Goal: Find specific page/section: Find specific page/section

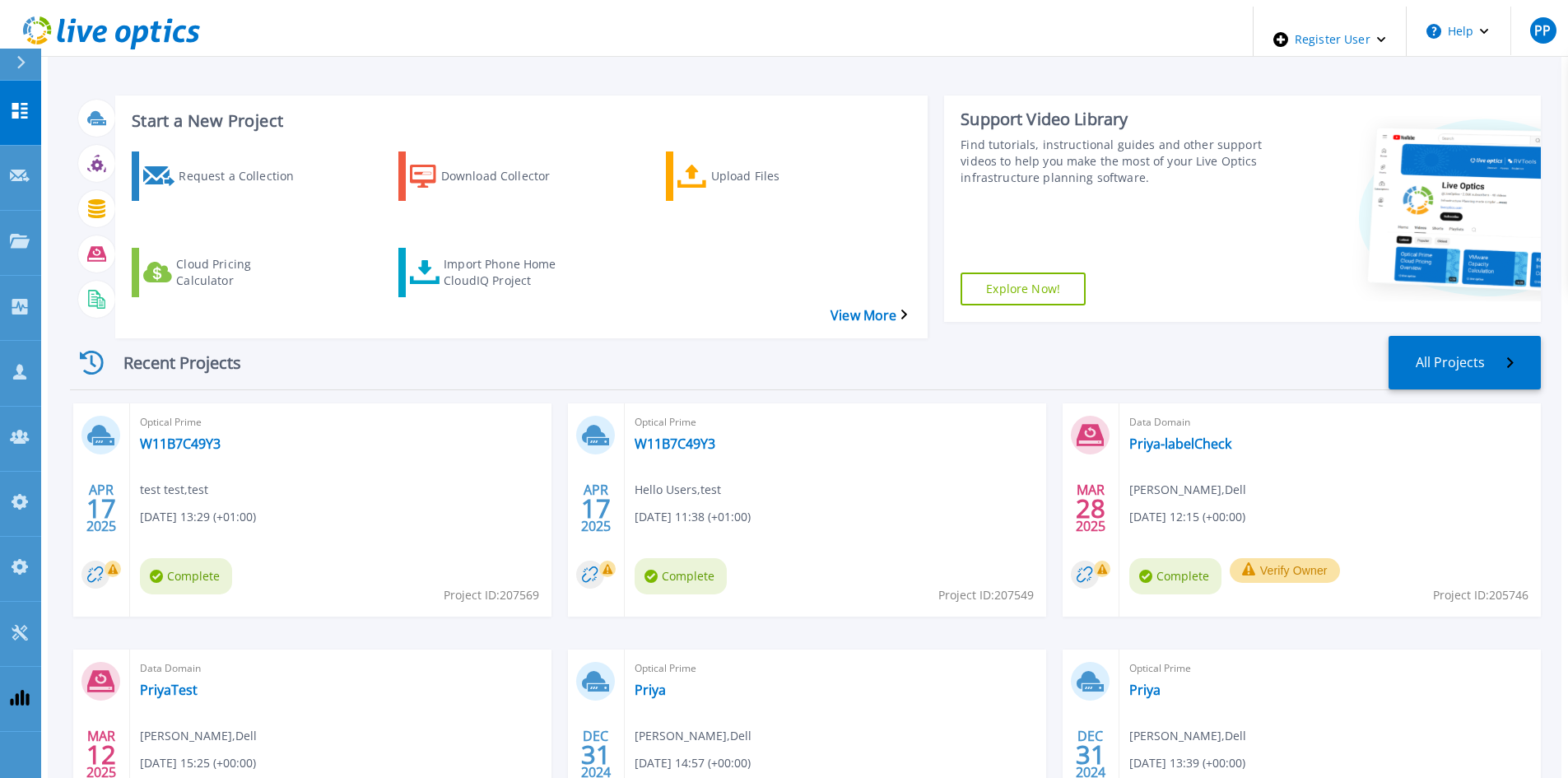
click at [18, 68] on icon at bounding box center [21, 63] width 9 height 14
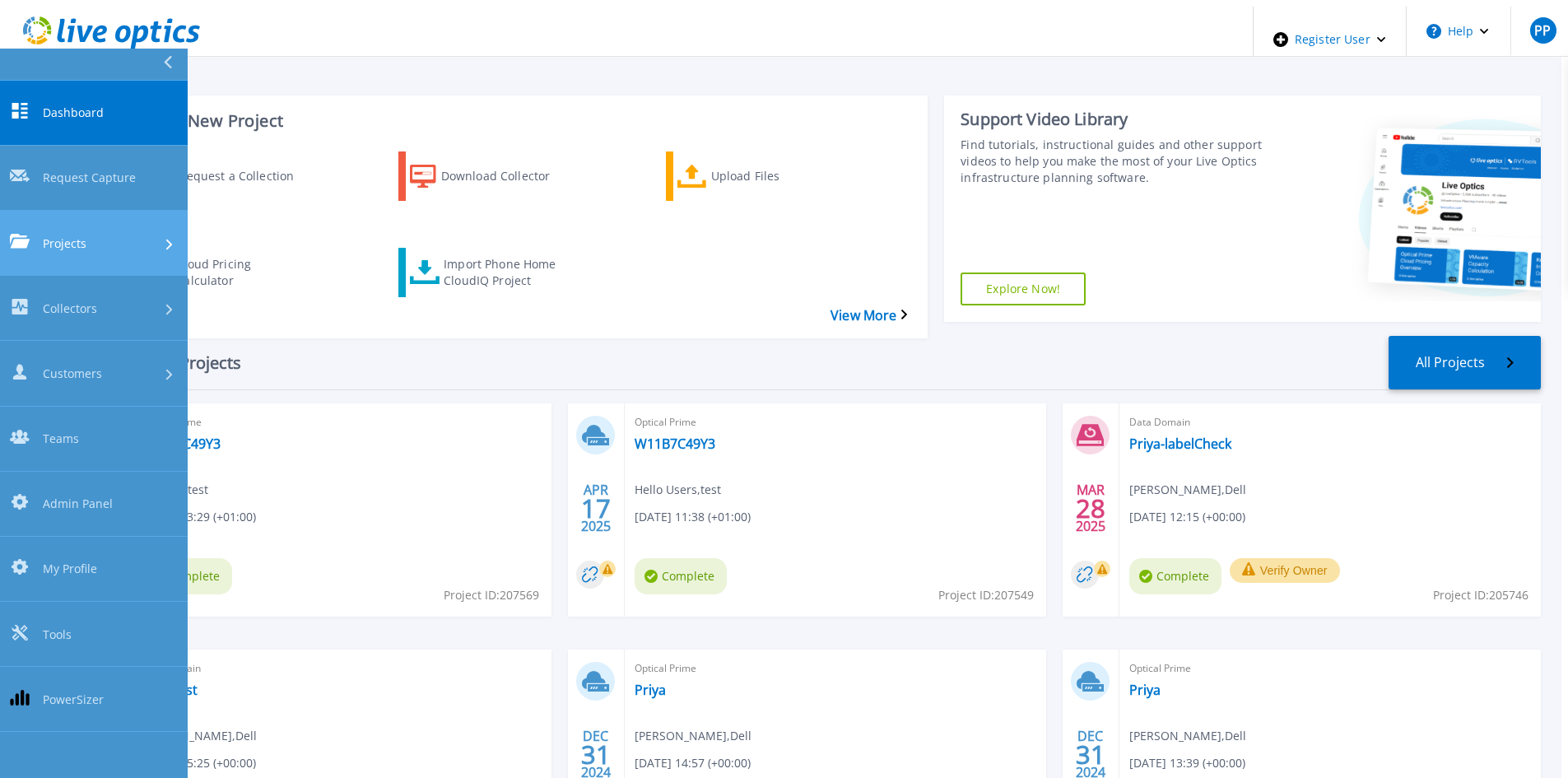
click at [105, 234] on div "Projects" at bounding box center [93, 242] width 168 height 17
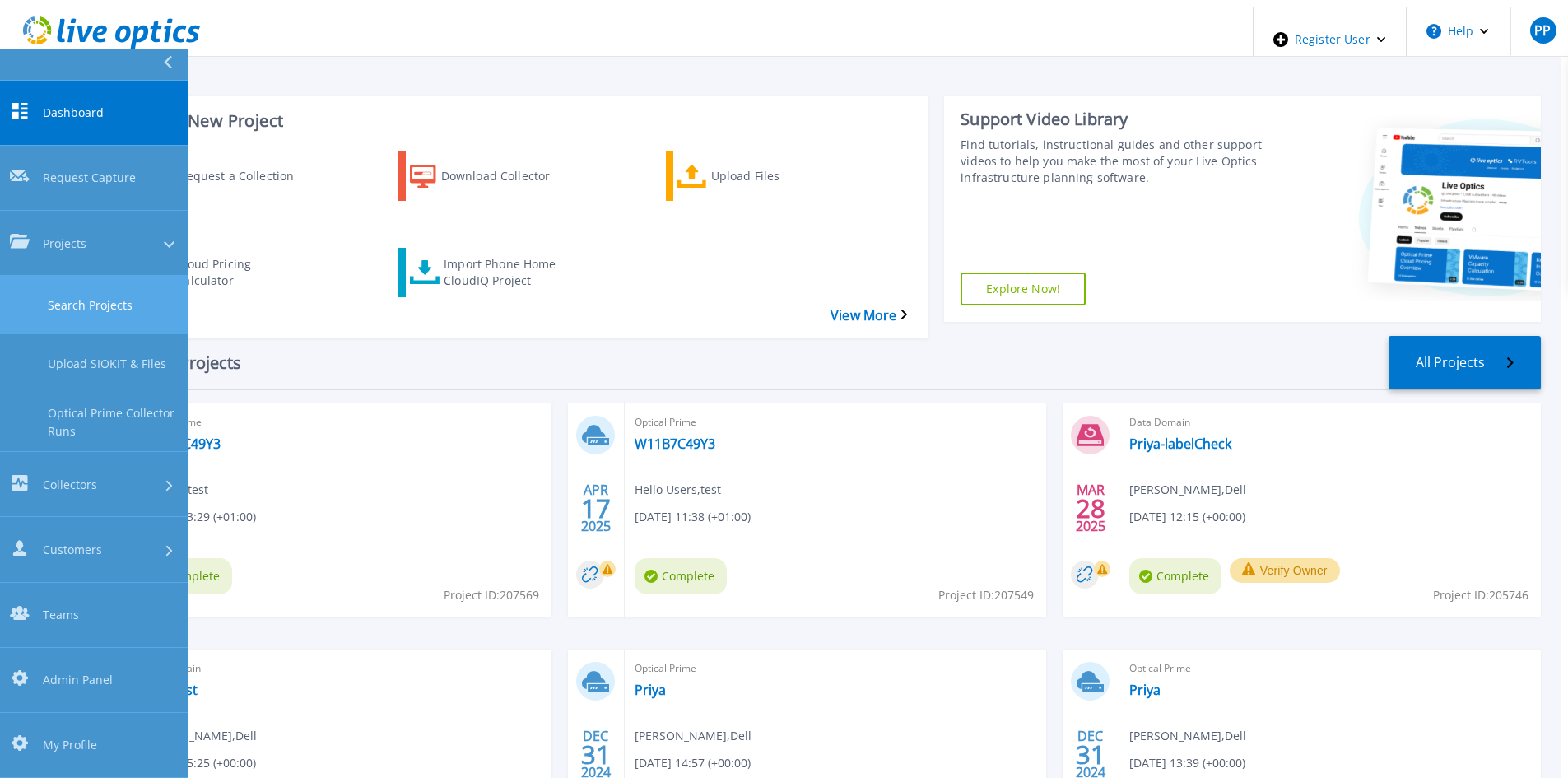
click at [127, 276] on link "Search Projects" at bounding box center [93, 305] width 188 height 58
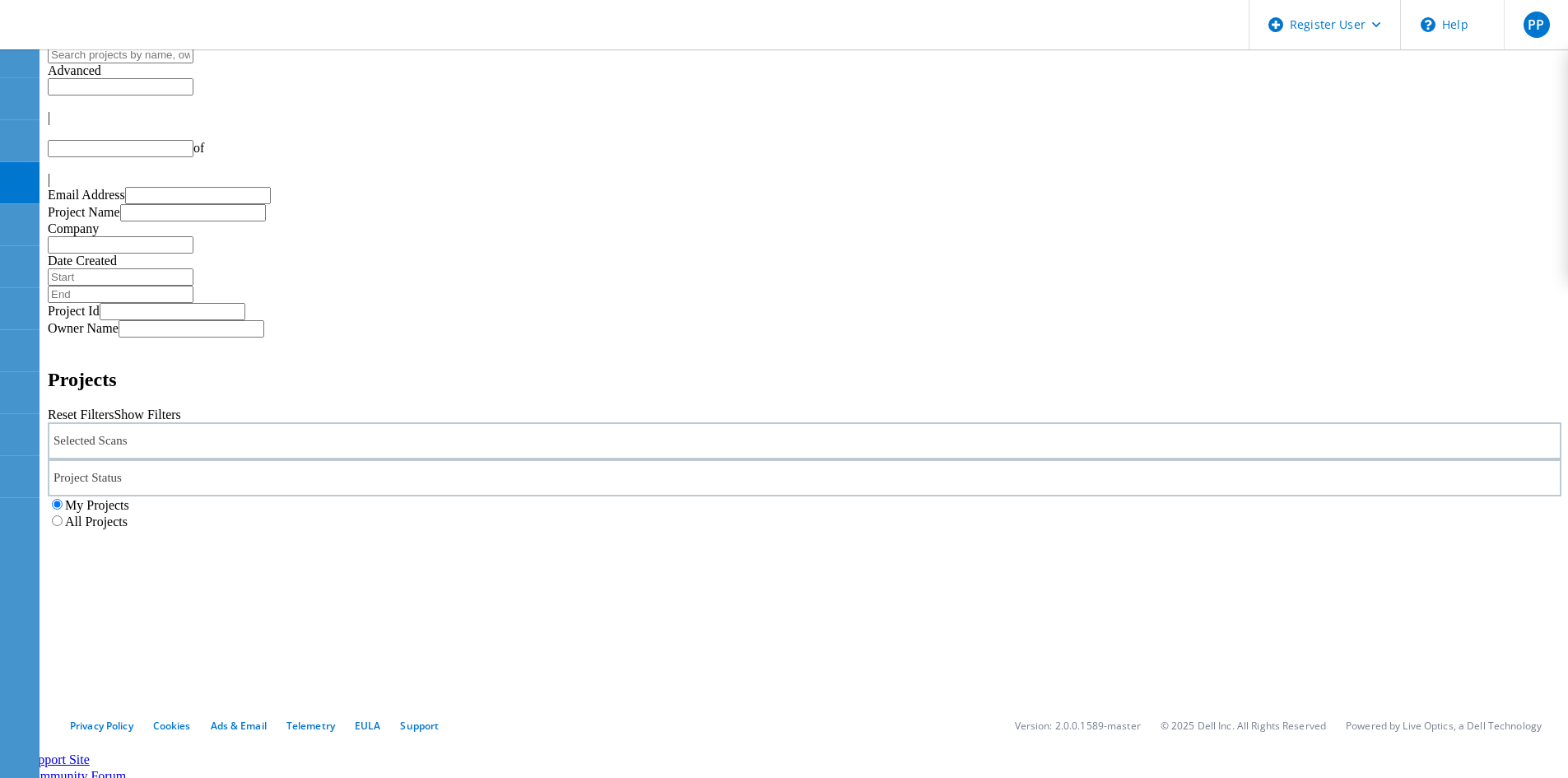
type input "1"
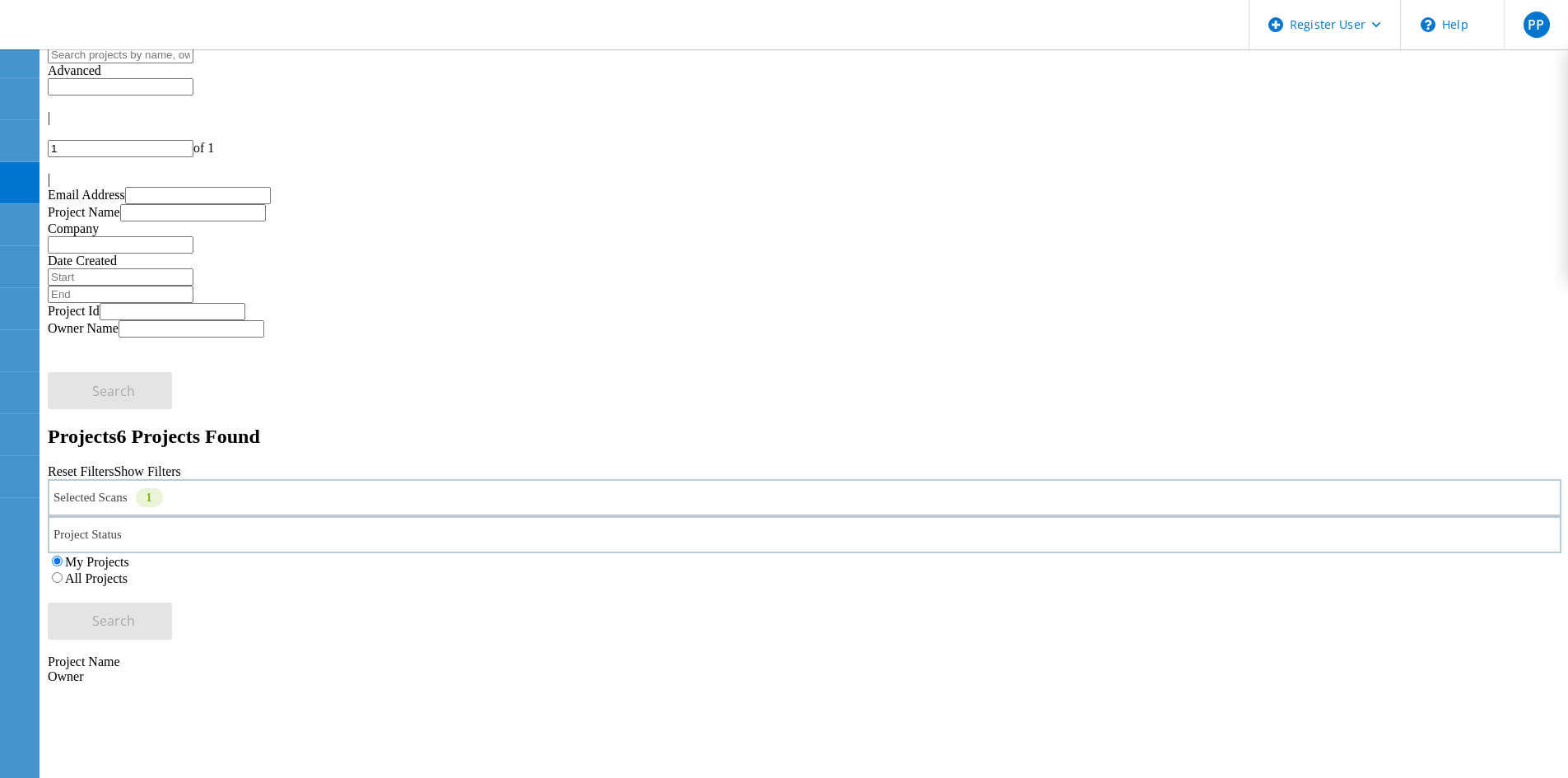
click at [128, 572] on label "All Projects" at bounding box center [96, 578] width 63 height 14
click at [63, 573] on input "All Projects" at bounding box center [57, 578] width 11 height 11
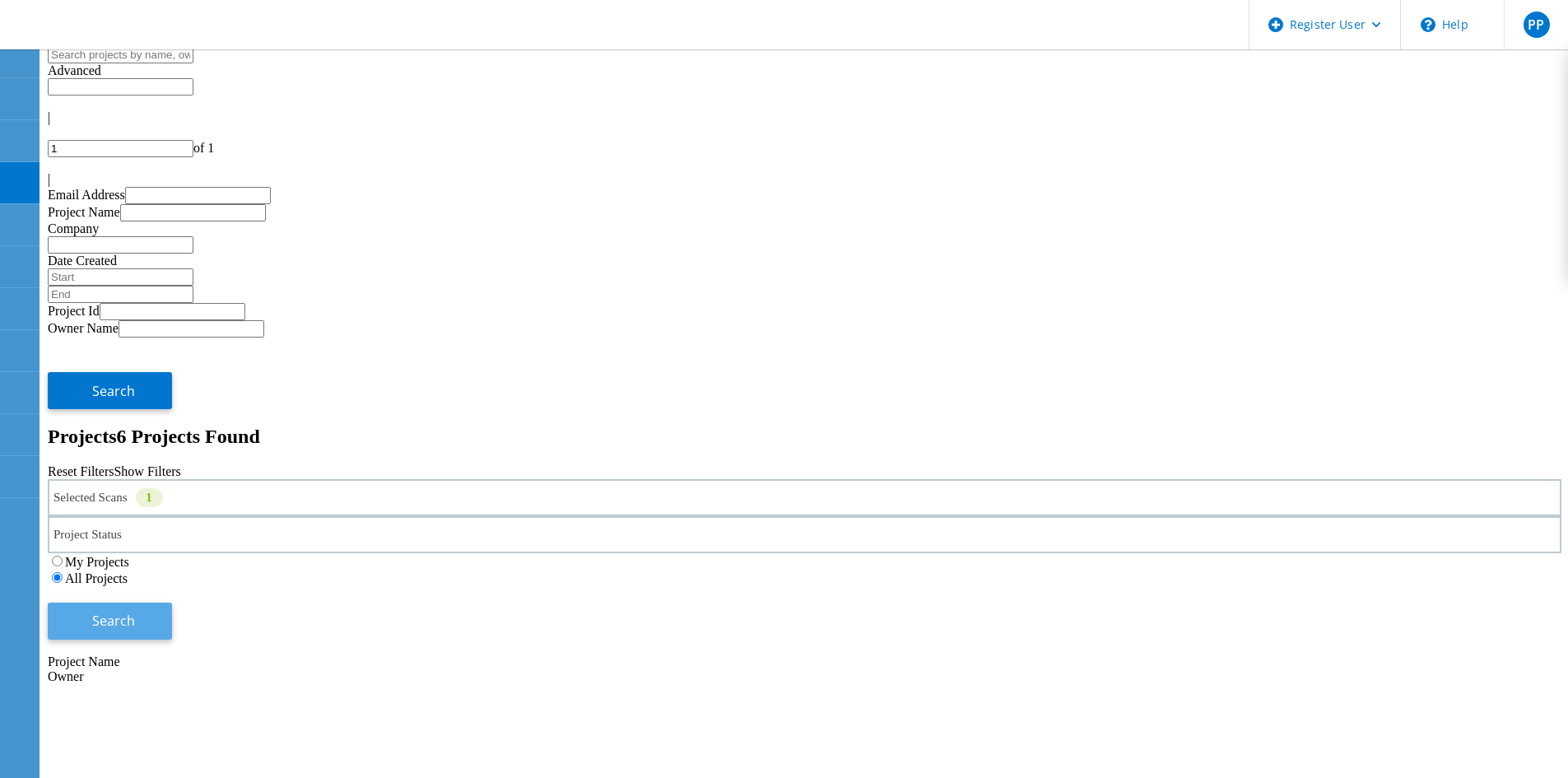
click at [135, 612] on span "Search" at bounding box center [113, 621] width 43 height 18
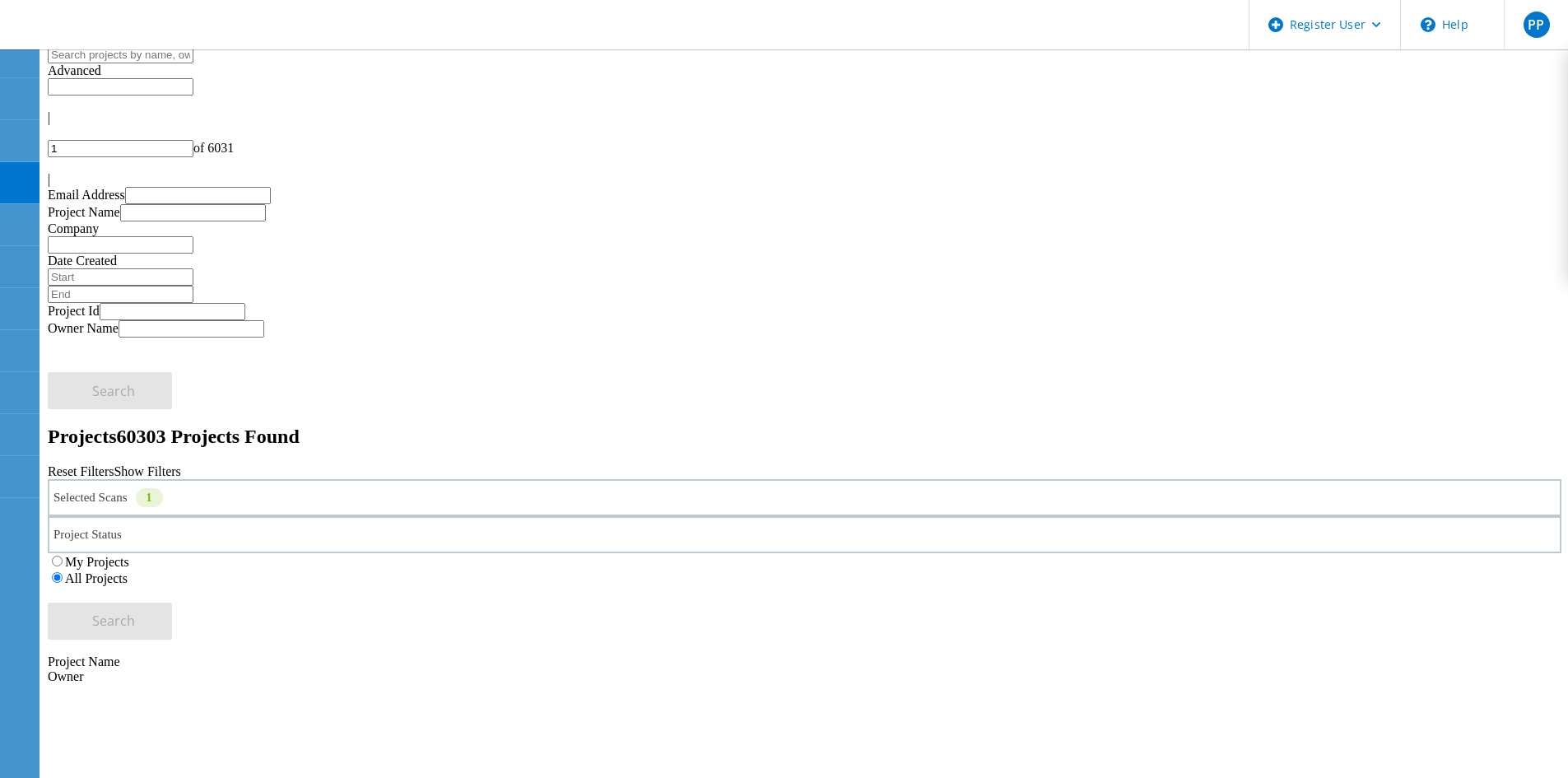
click at [351, 479] on div "Selected Scans 1" at bounding box center [805, 497] width 1514 height 37
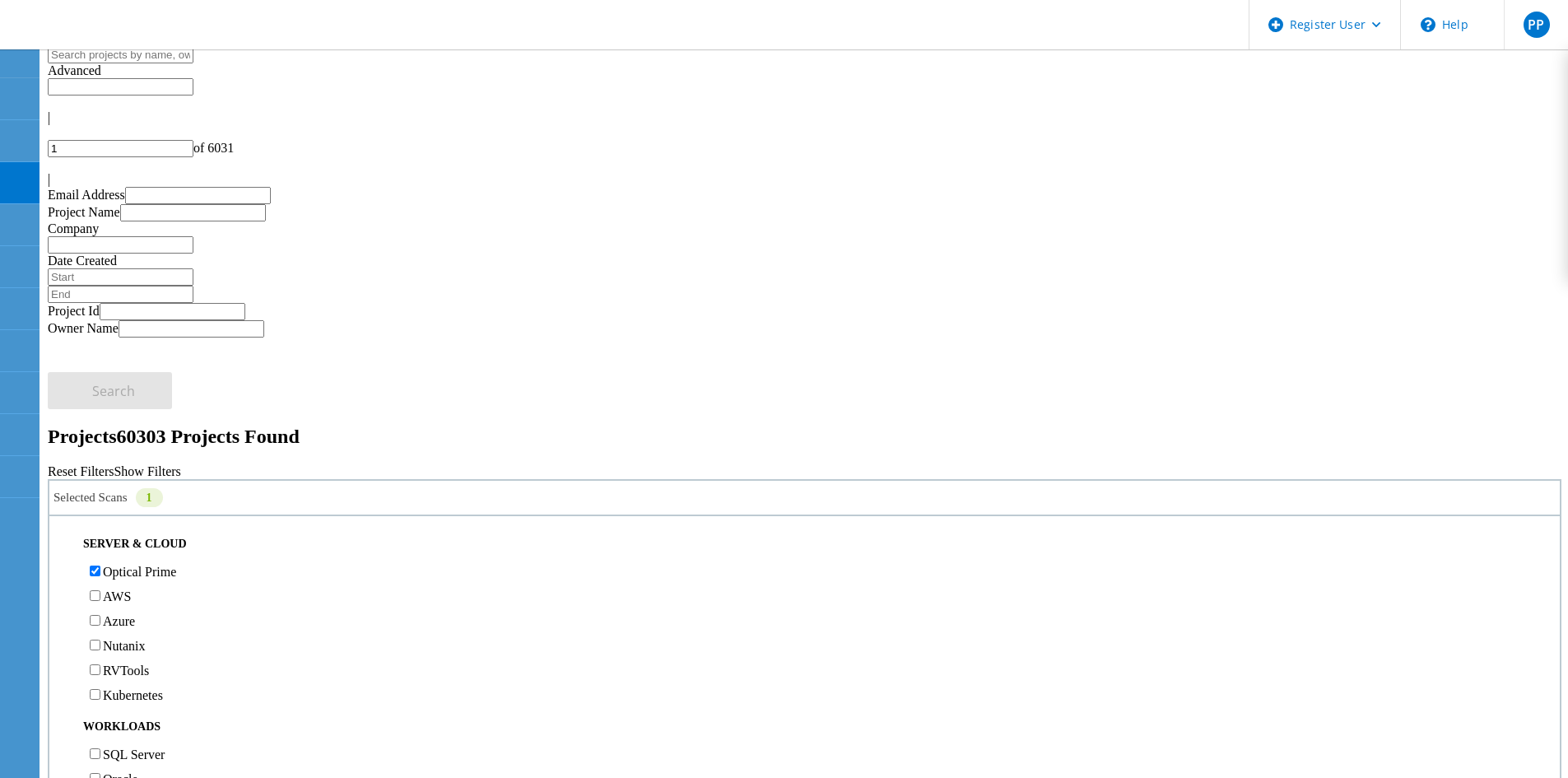
click at [335, 479] on div "Selected Scans 1" at bounding box center [805, 497] width 1514 height 37
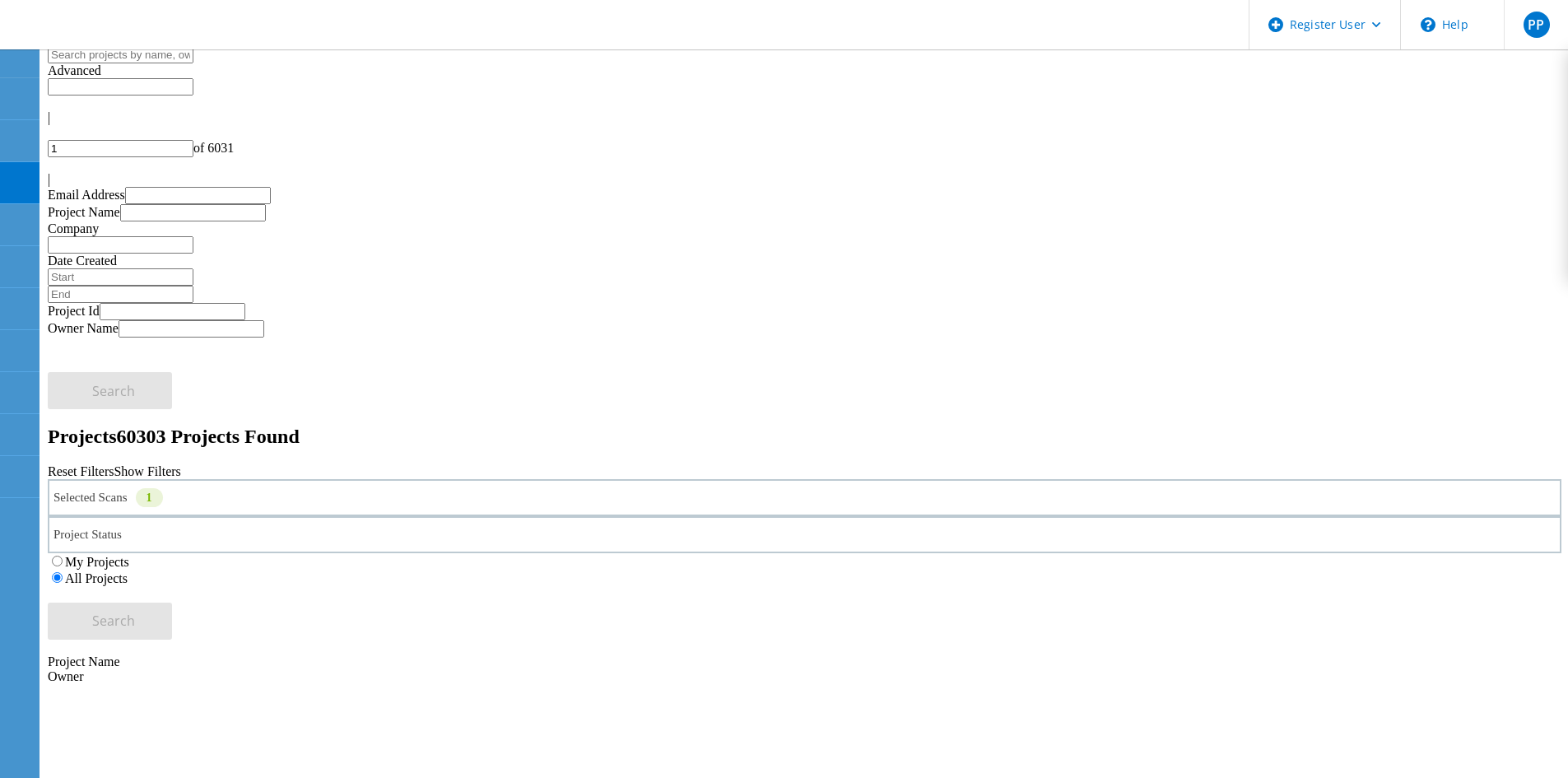
click at [779, 684] on div "Date Created" at bounding box center [805, 748] width 1514 height 127
click at [796, 684] on div "Date Created" at bounding box center [805, 748] width 1514 height 127
click at [117, 684] on use at bounding box center [117, 684] width 0 height 0
click at [129, 556] on label "My Projects" at bounding box center [97, 562] width 64 height 14
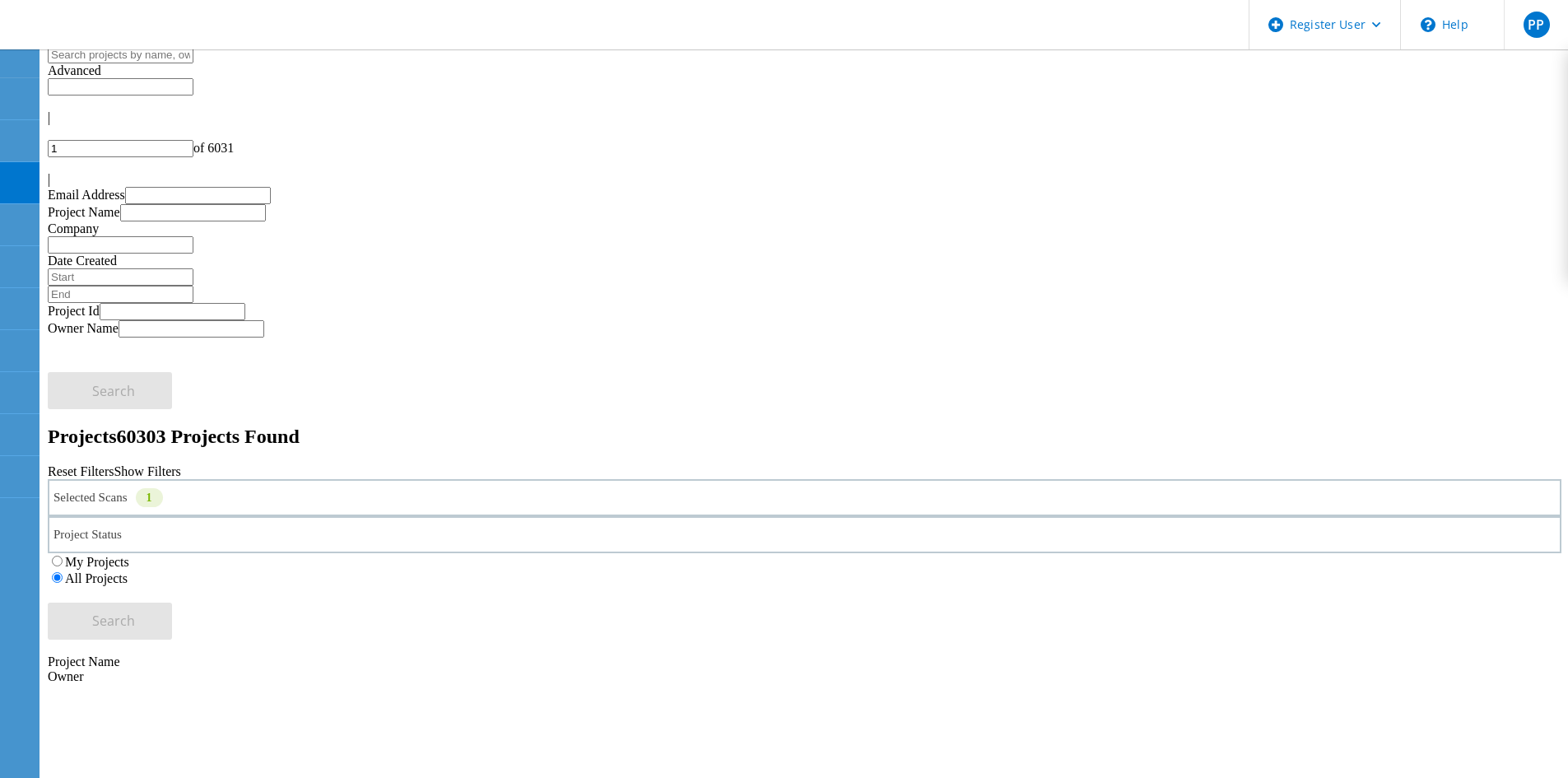
click at [63, 556] on input "My Projects" at bounding box center [57, 561] width 11 height 11
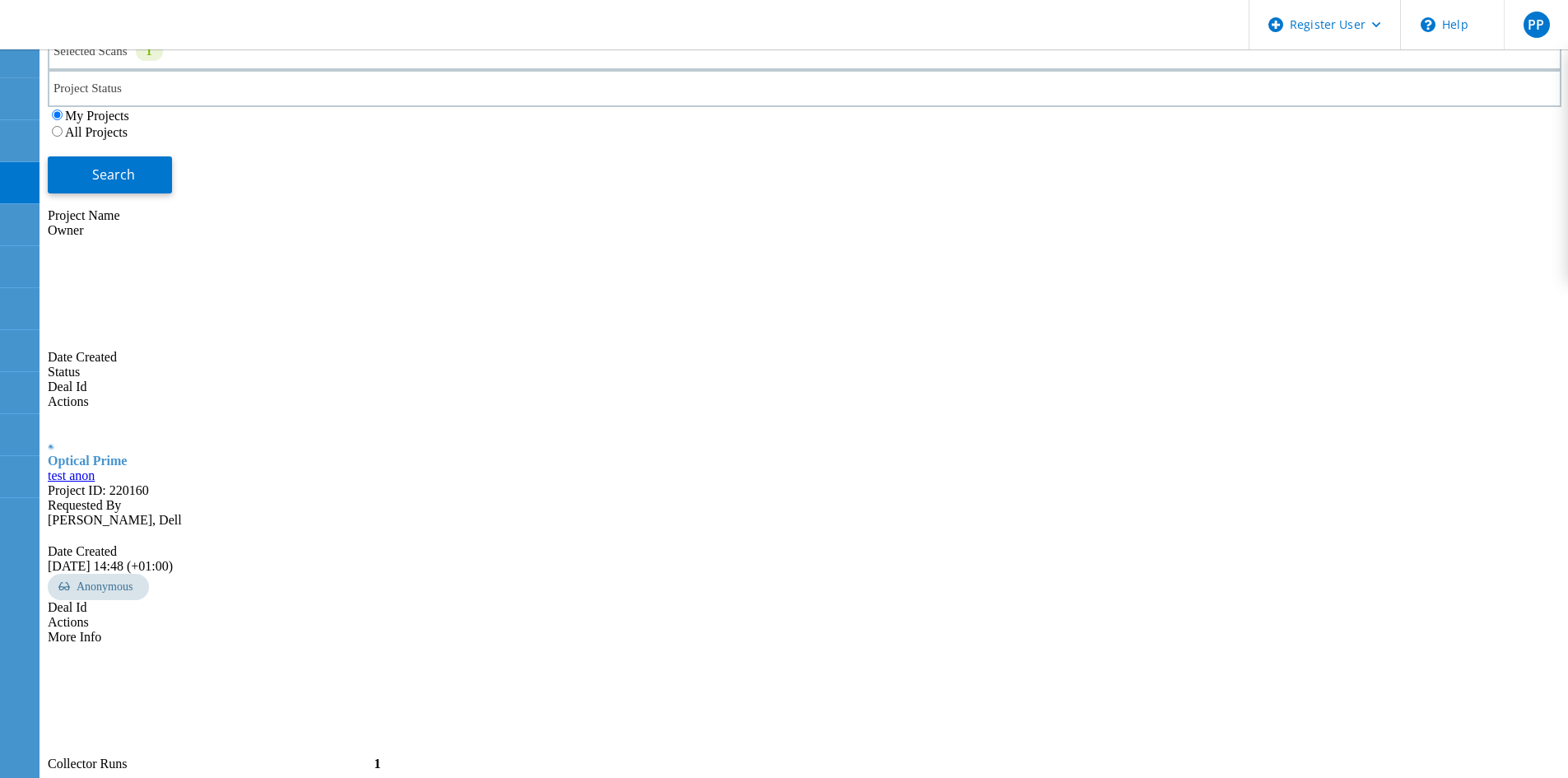
scroll to position [459, 0]
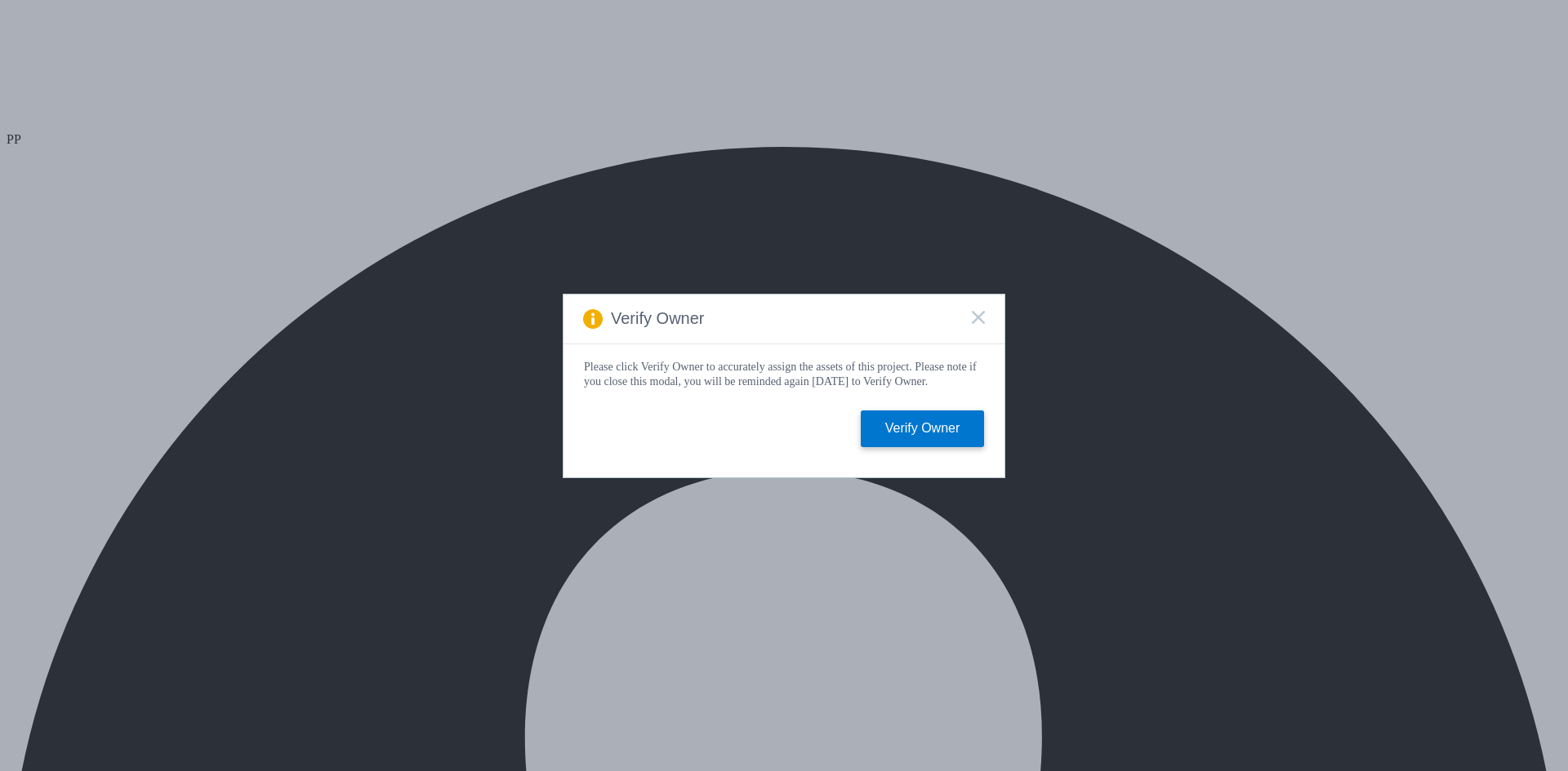
select select "USD"
click at [976, 312] on rect at bounding box center [978, 317] width 14 height 13
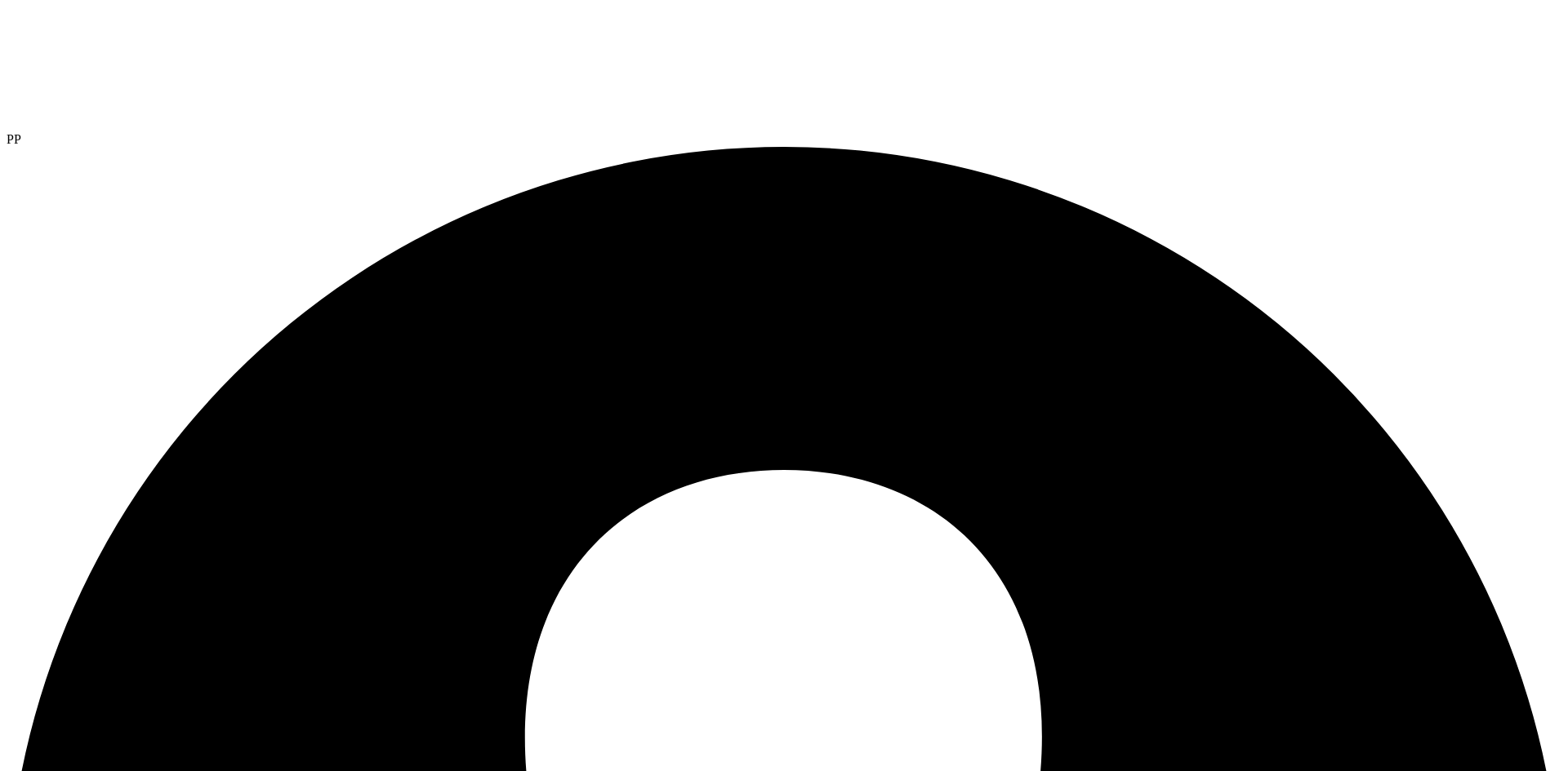
radio input "true"
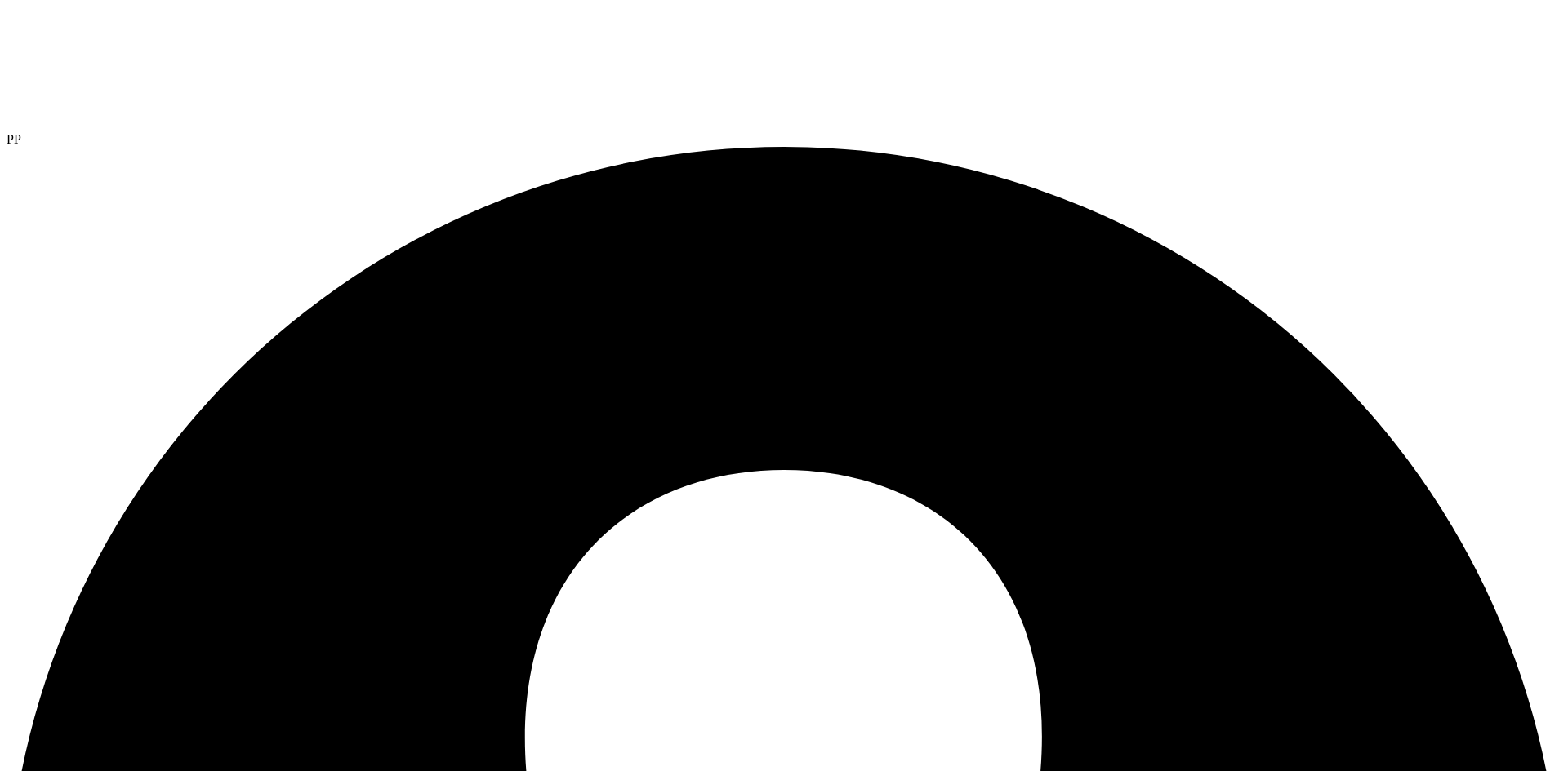
radio input "false"
